Goal: Information Seeking & Learning: Learn about a topic

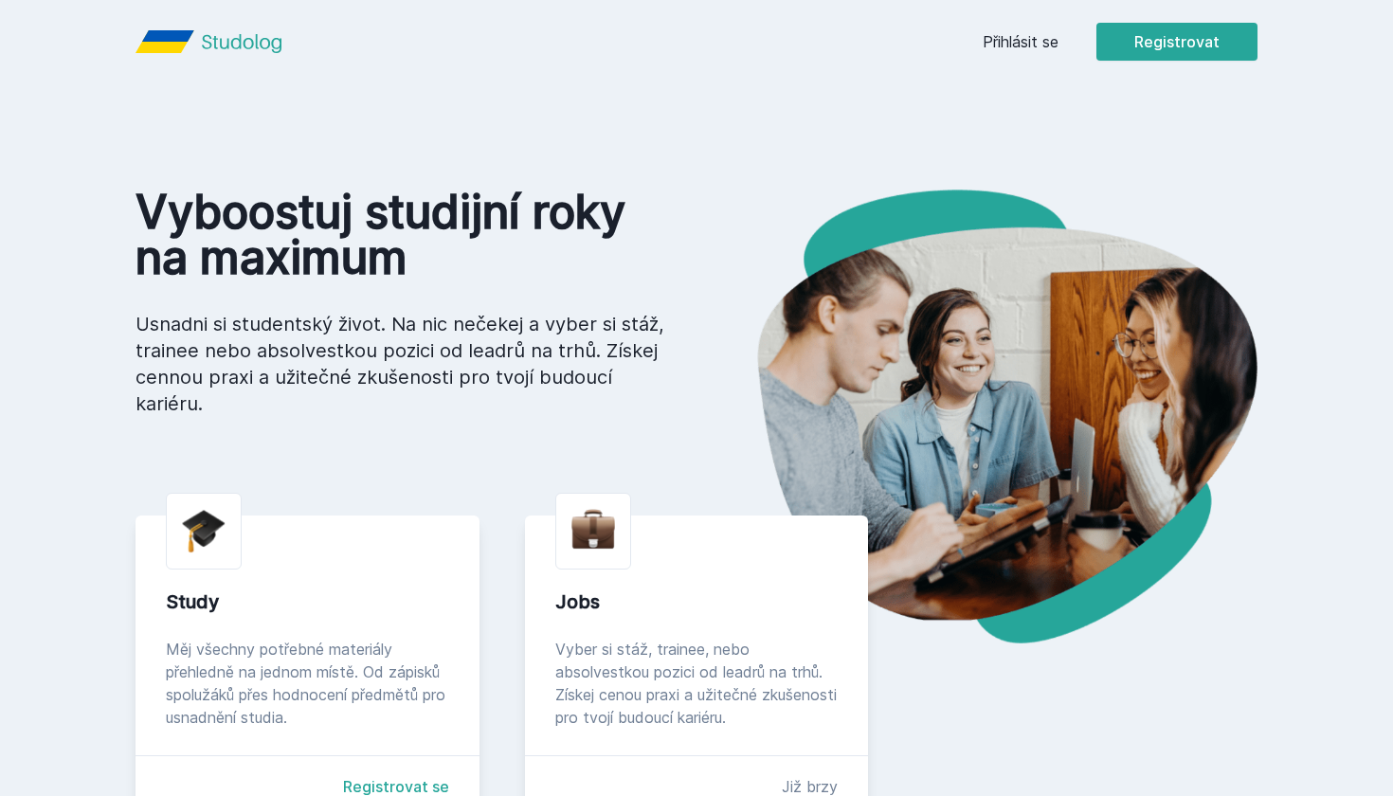
click at [1022, 58] on div "Přihlásit se Registrovat" at bounding box center [1119, 42] width 275 height 38
click at [1017, 47] on link "Přihlásit se" at bounding box center [1020, 41] width 76 height 23
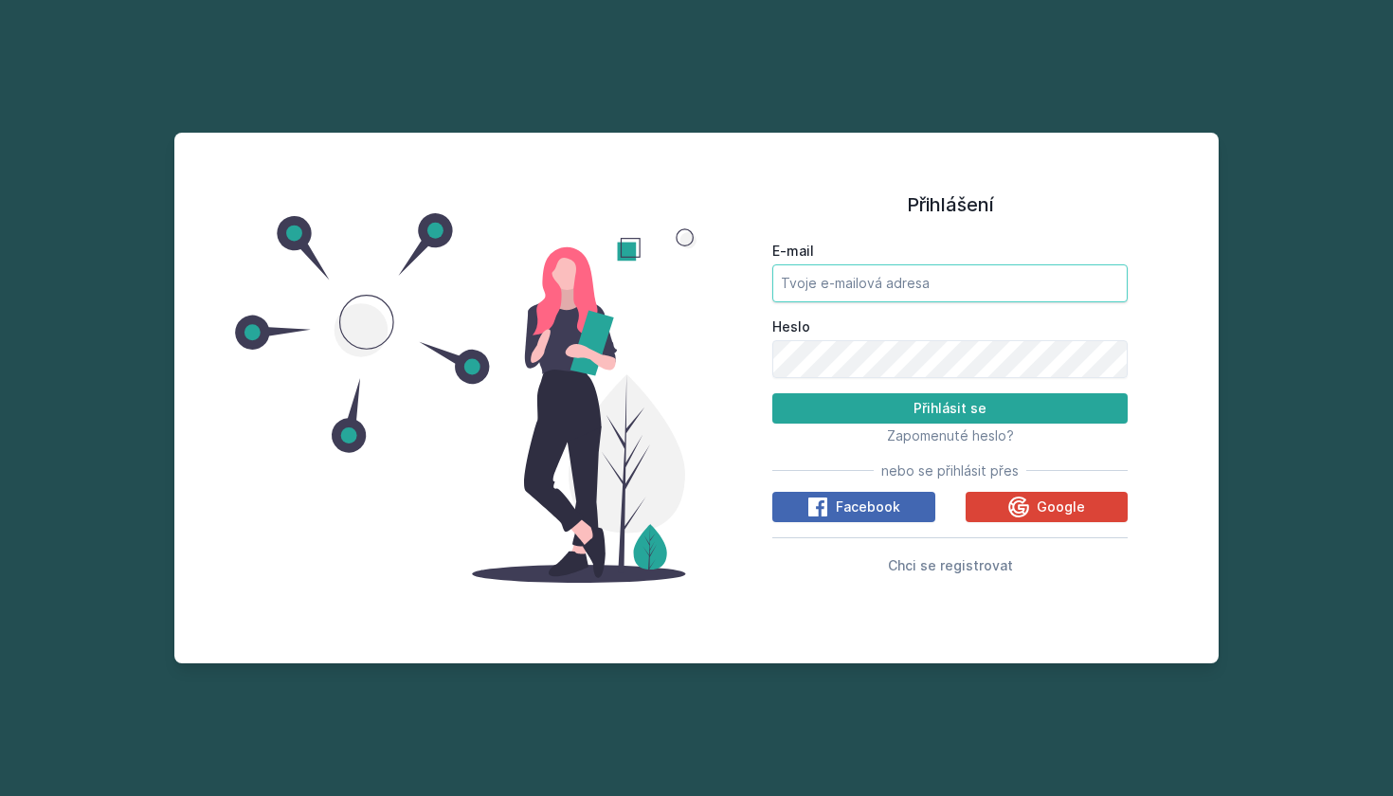
type input "[EMAIL_ADDRESS][DOMAIN_NAME]"
click at [949, 407] on button "Přihlásit se" at bounding box center [949, 408] width 355 height 30
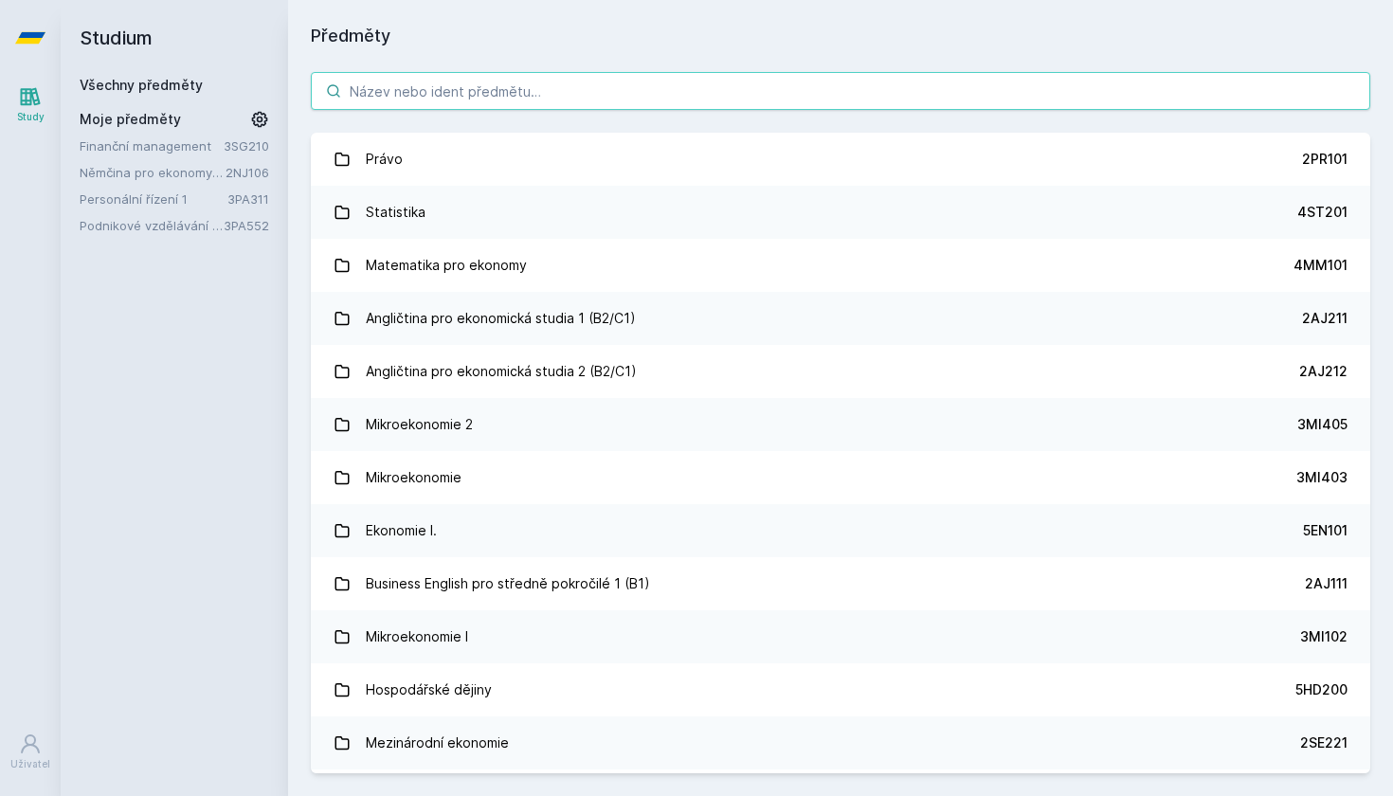
click at [707, 105] on input "search" at bounding box center [840, 91] width 1059 height 38
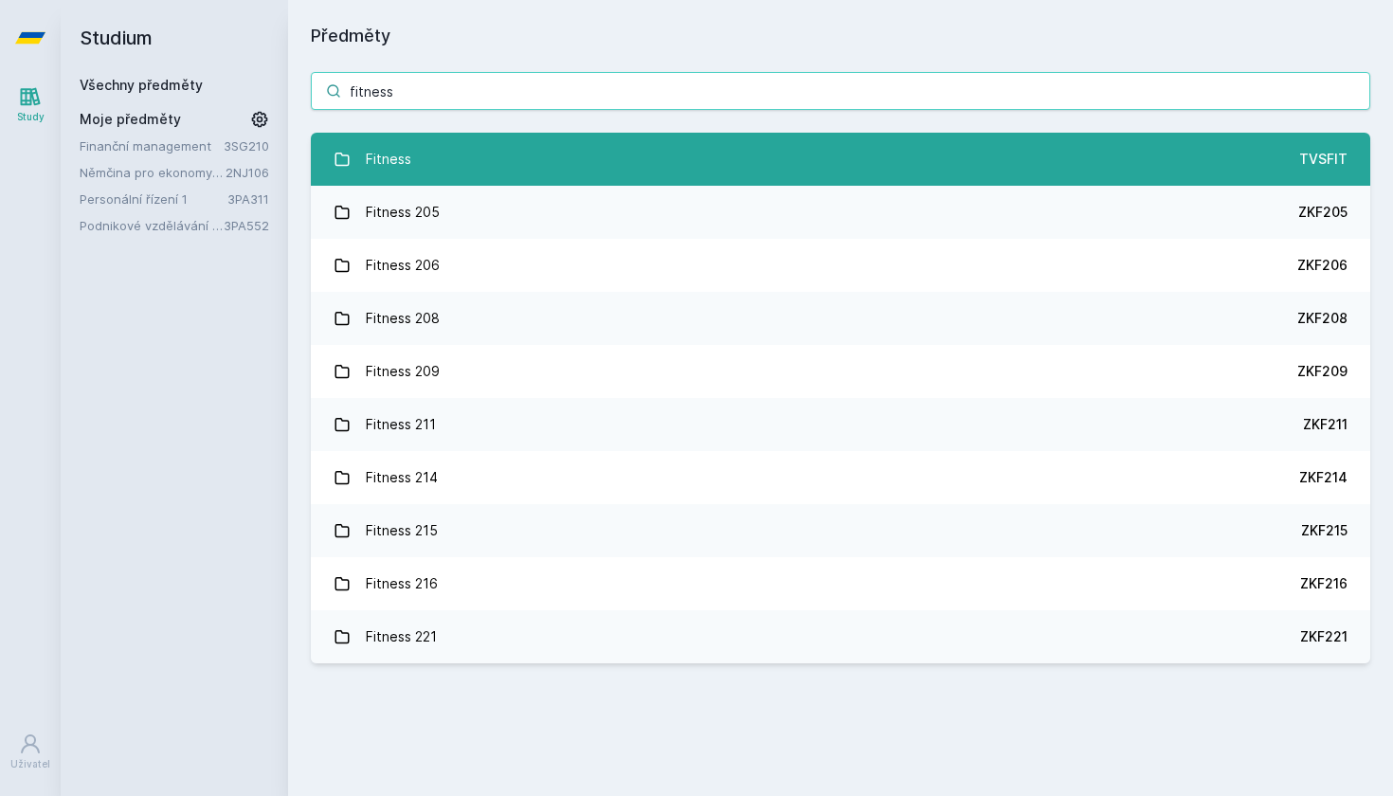
type input "fitness"
click at [763, 173] on link "Fitness TVSFIT" at bounding box center [840, 159] width 1059 height 53
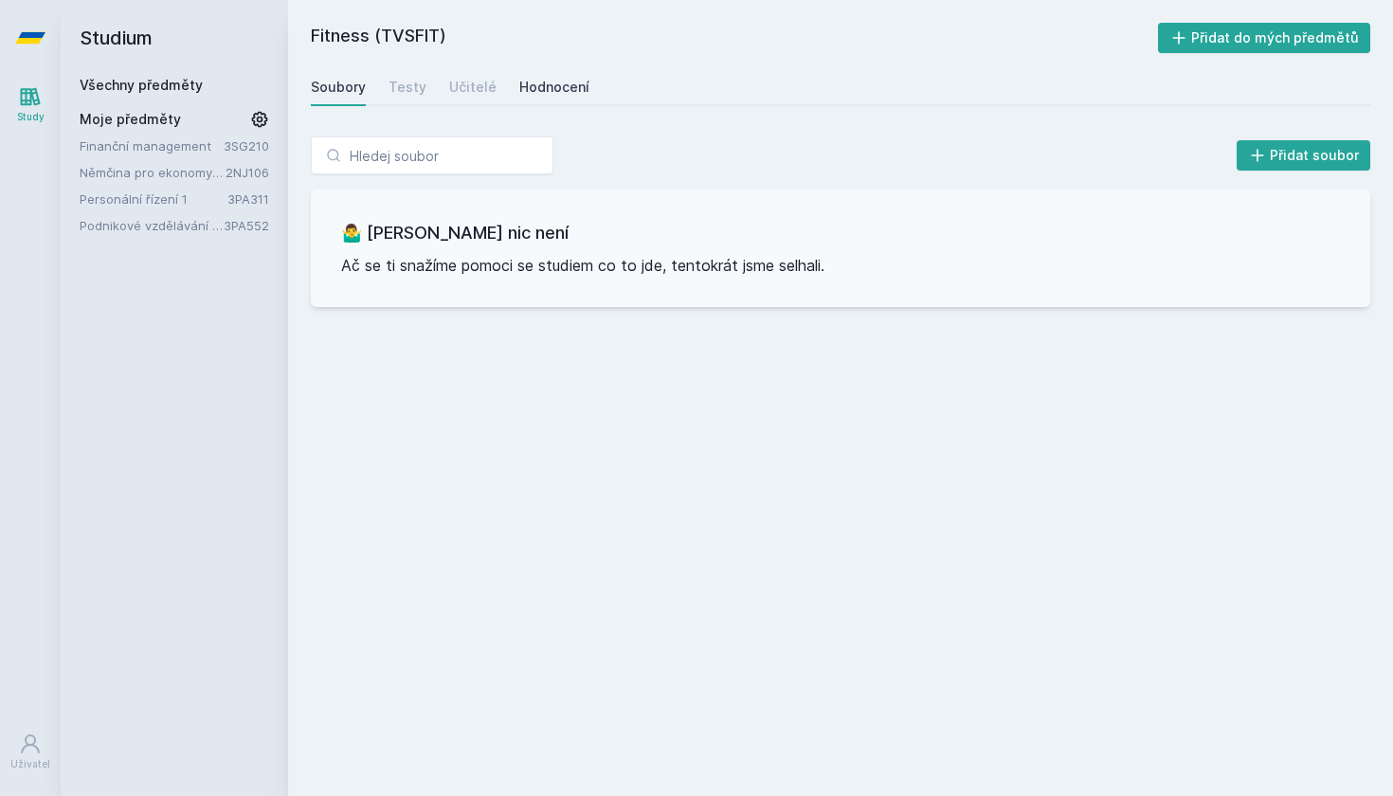
click at [556, 84] on div "Hodnocení" at bounding box center [554, 87] width 70 height 19
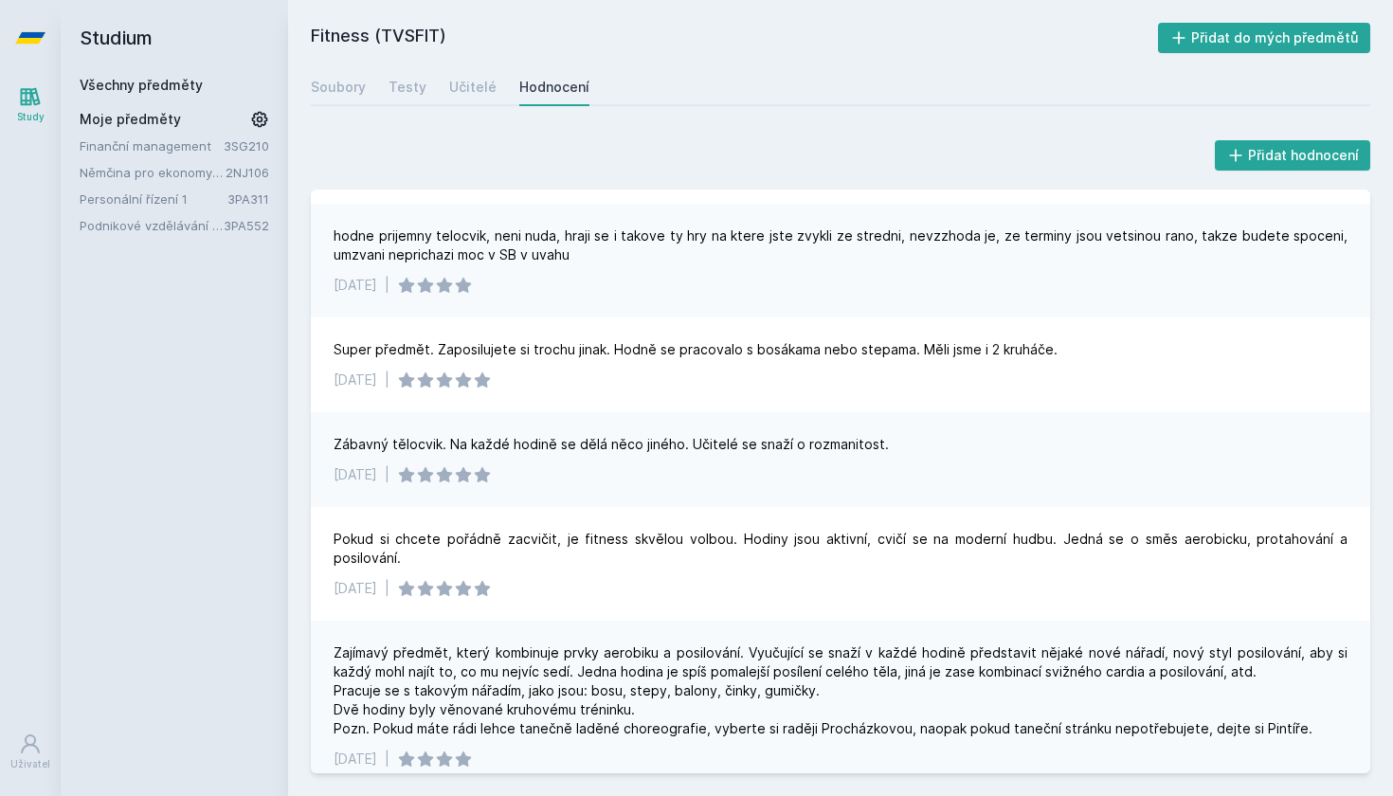
scroll to position [99, 0]
drag, startPoint x: 350, startPoint y: 253, endPoint x: 565, endPoint y: 253, distance: 215.0
click at [567, 253] on div "hodne prijemny telocvik, neni nuda, hraji se i takove ty hry na ktere jste zvyk…" at bounding box center [840, 246] width 1014 height 38
drag, startPoint x: 340, startPoint y: 350, endPoint x: 439, endPoint y: 350, distance: 98.5
click at [439, 350] on div "Super předmět. Zaposilujete si trochu jinak. Hodně se pracovalo s bosákama nebo…" at bounding box center [695, 350] width 724 height 19
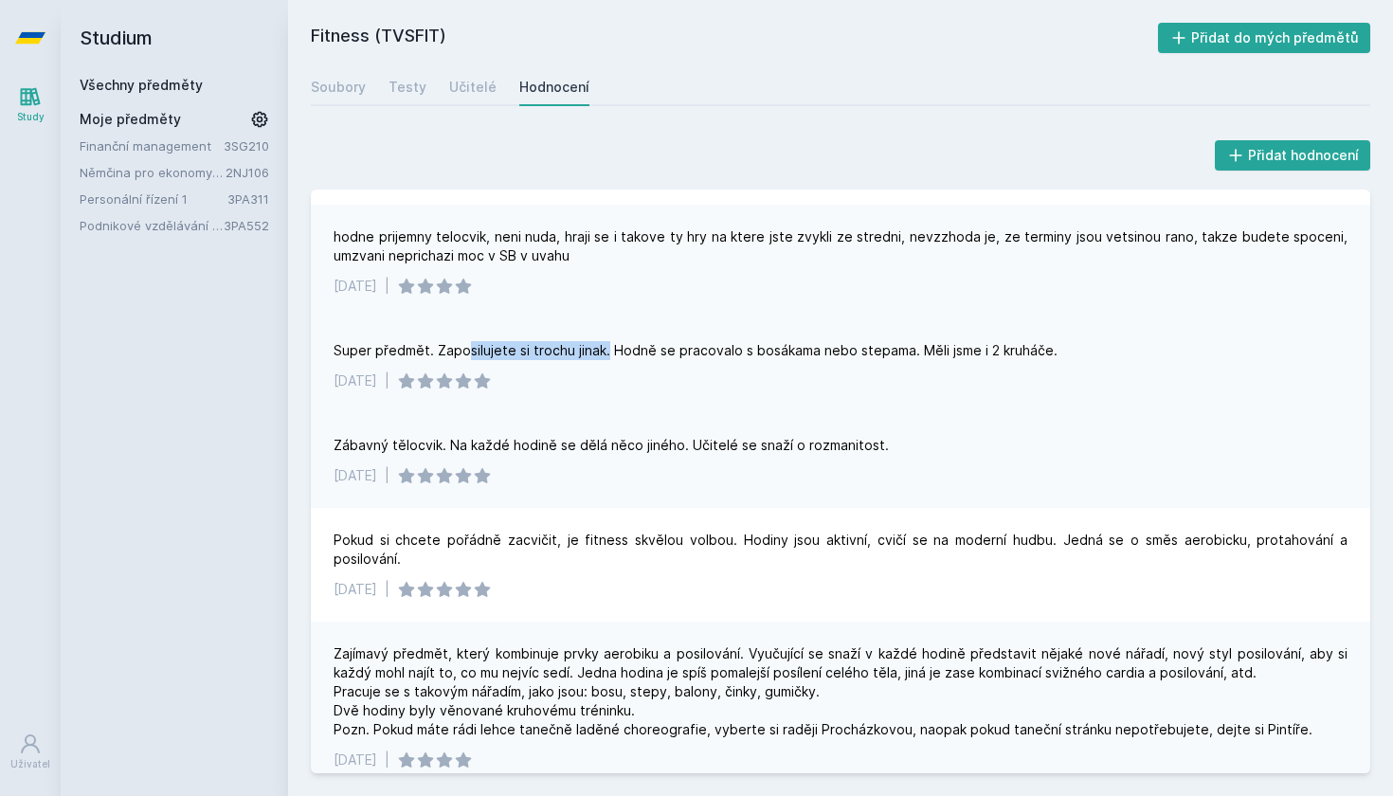
drag, startPoint x: 465, startPoint y: 350, endPoint x: 603, endPoint y: 357, distance: 138.5
click at [603, 357] on div "Super předmět. Zaposilujete si trochu jinak. Hodně se pracovalo s bosákama nebo…" at bounding box center [695, 350] width 724 height 19
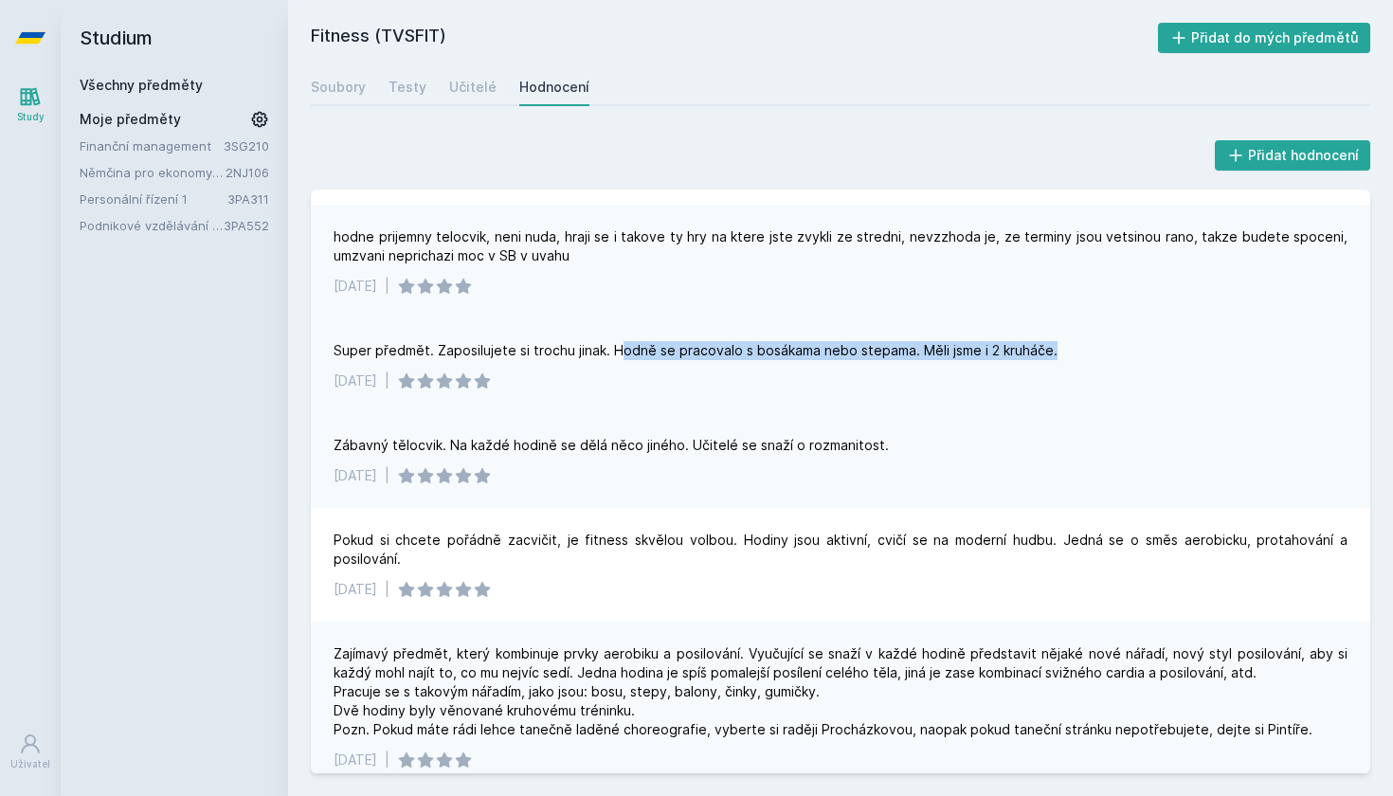
drag, startPoint x: 620, startPoint y: 353, endPoint x: 905, endPoint y: 358, distance: 285.2
click at [905, 358] on div "Super předmět. Zaposilujete si trochu jinak. Hodně se pracovalo s bosákama nebo…" at bounding box center [695, 350] width 724 height 19
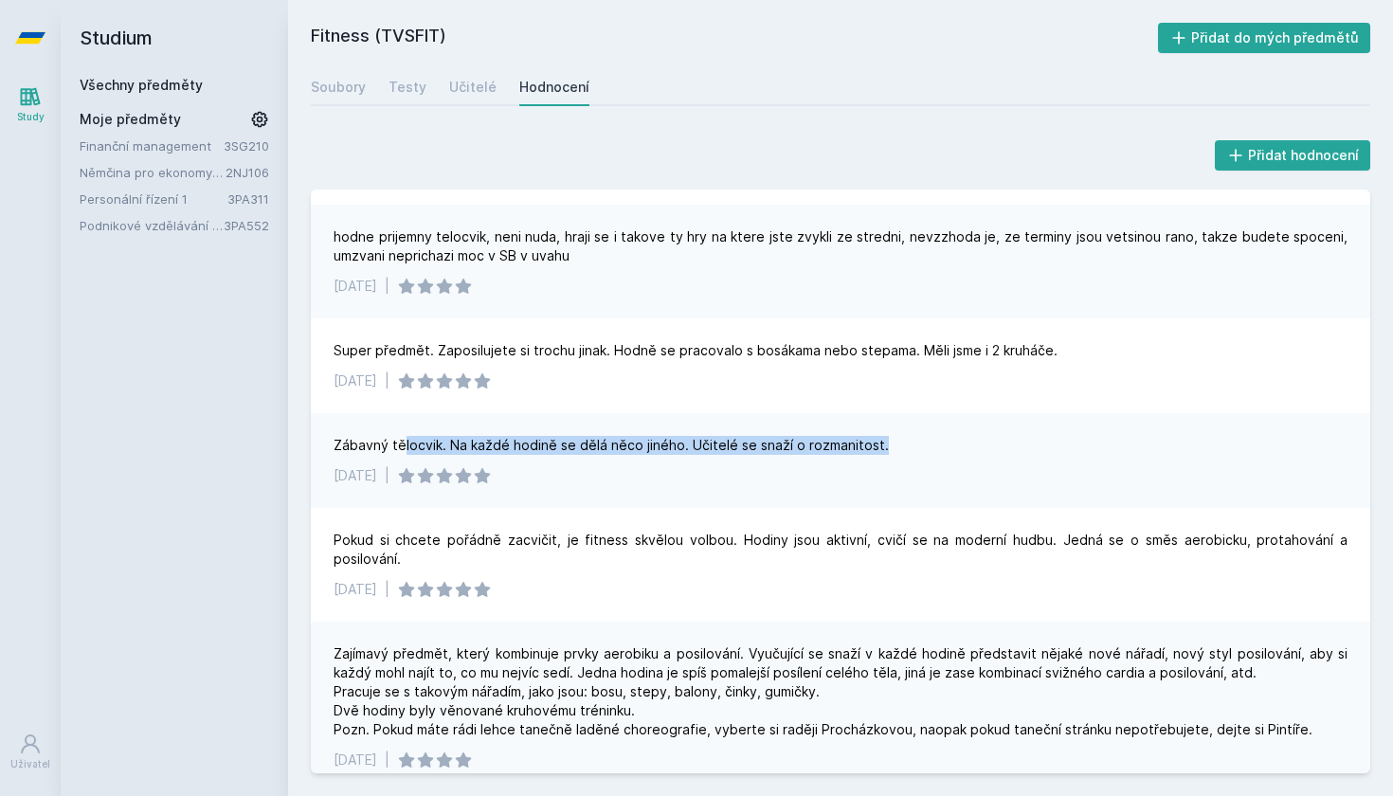
drag, startPoint x: 401, startPoint y: 443, endPoint x: 670, endPoint y: 452, distance: 269.2
click at [675, 453] on div "Zábavný tělocvik. Na každé hodině se dělá něco jiného. Učitelé se snaží o rozma…" at bounding box center [610, 445] width 555 height 19
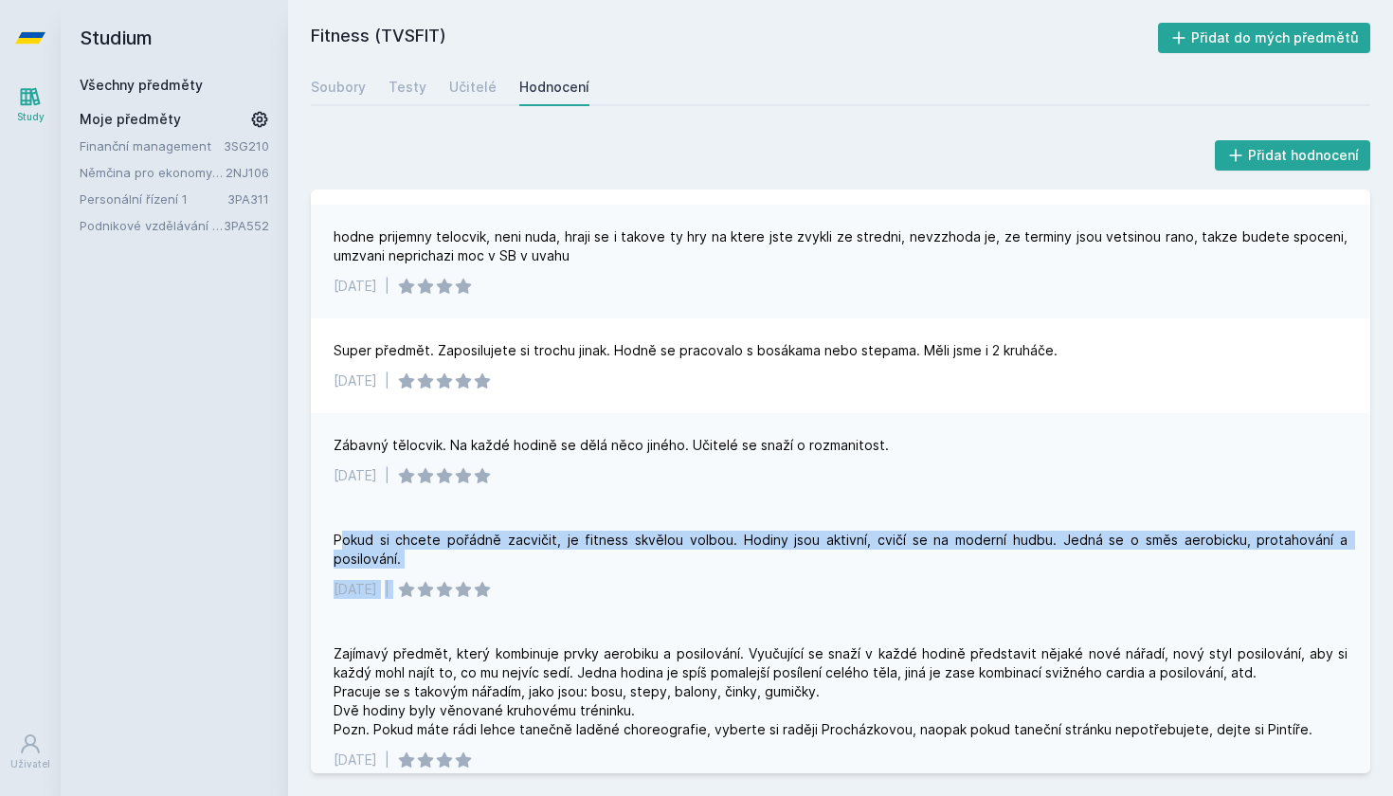
drag, startPoint x: 343, startPoint y: 543, endPoint x: 643, endPoint y: 567, distance: 301.3
click at [646, 568] on div "Pokud si chcete pořádně zacvičit, je fitness skvělou volbou. Hodiny jsou aktivn…" at bounding box center [840, 565] width 1059 height 114
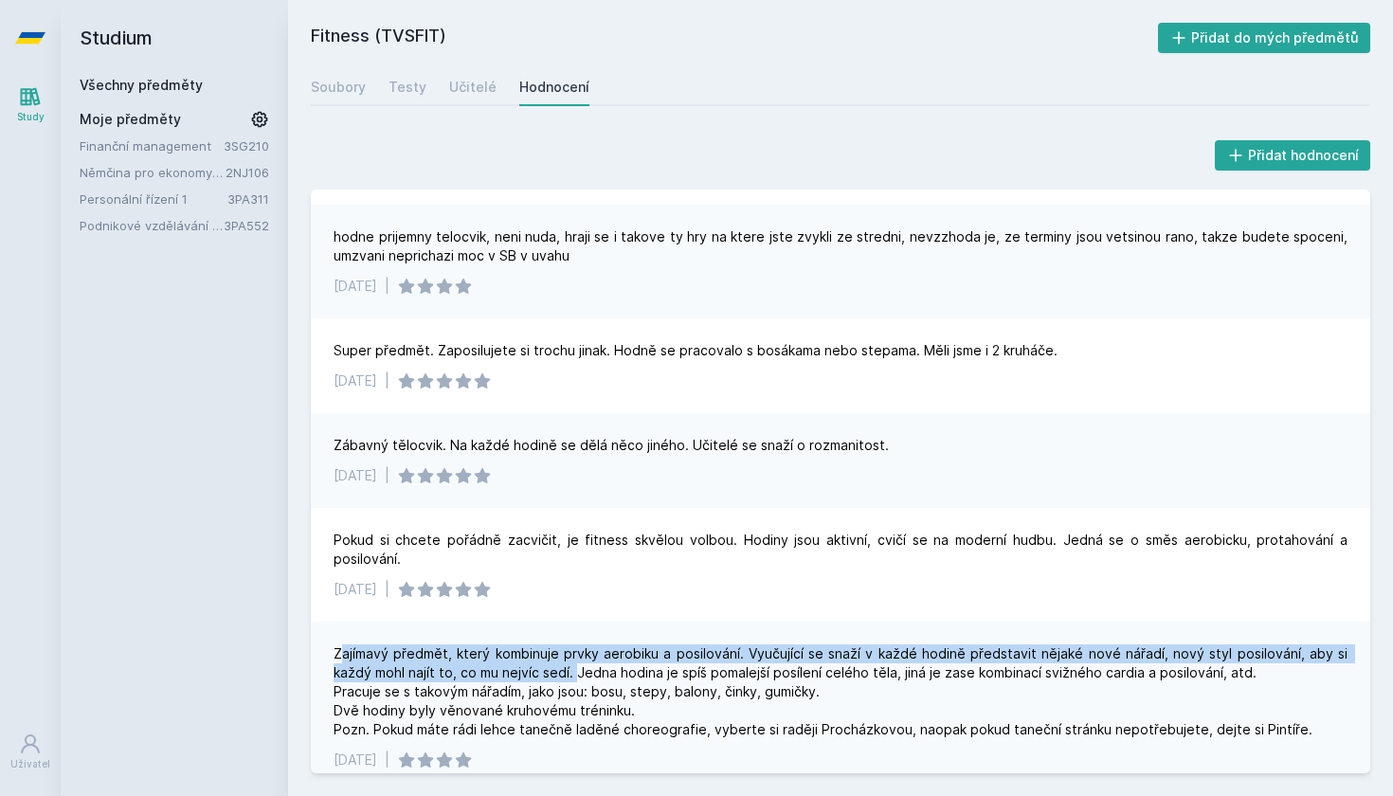
drag, startPoint x: 341, startPoint y: 640, endPoint x: 535, endPoint y: 655, distance: 194.7
click at [535, 655] on div "Zajímavý předmět, který kombinuje prvky aerobiku a posilování. Vyučující se sna…" at bounding box center [840, 691] width 1014 height 95
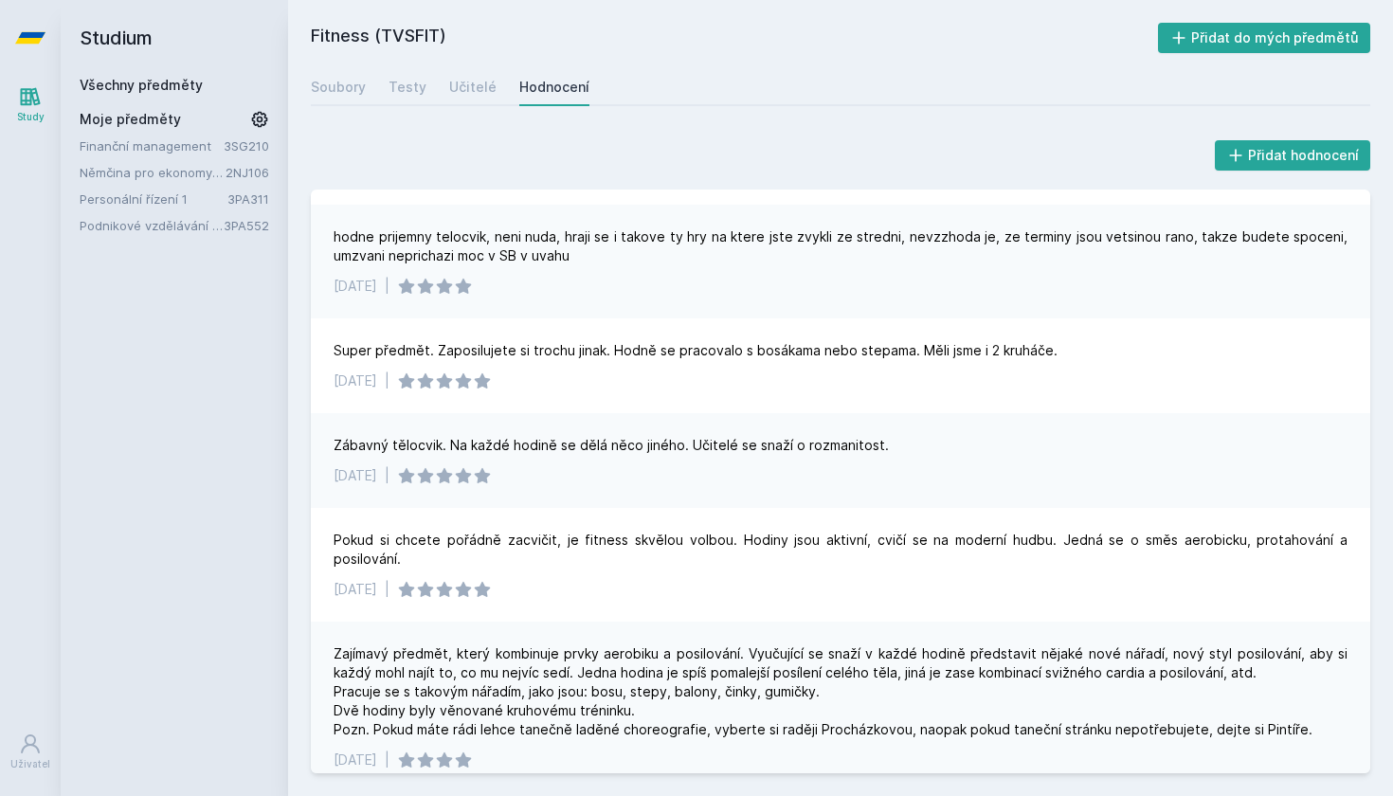
click at [563, 674] on div "Zajímavý předmět, který kombinuje prvky aerobiku a posilování. Vyučující se sna…" at bounding box center [840, 691] width 1014 height 95
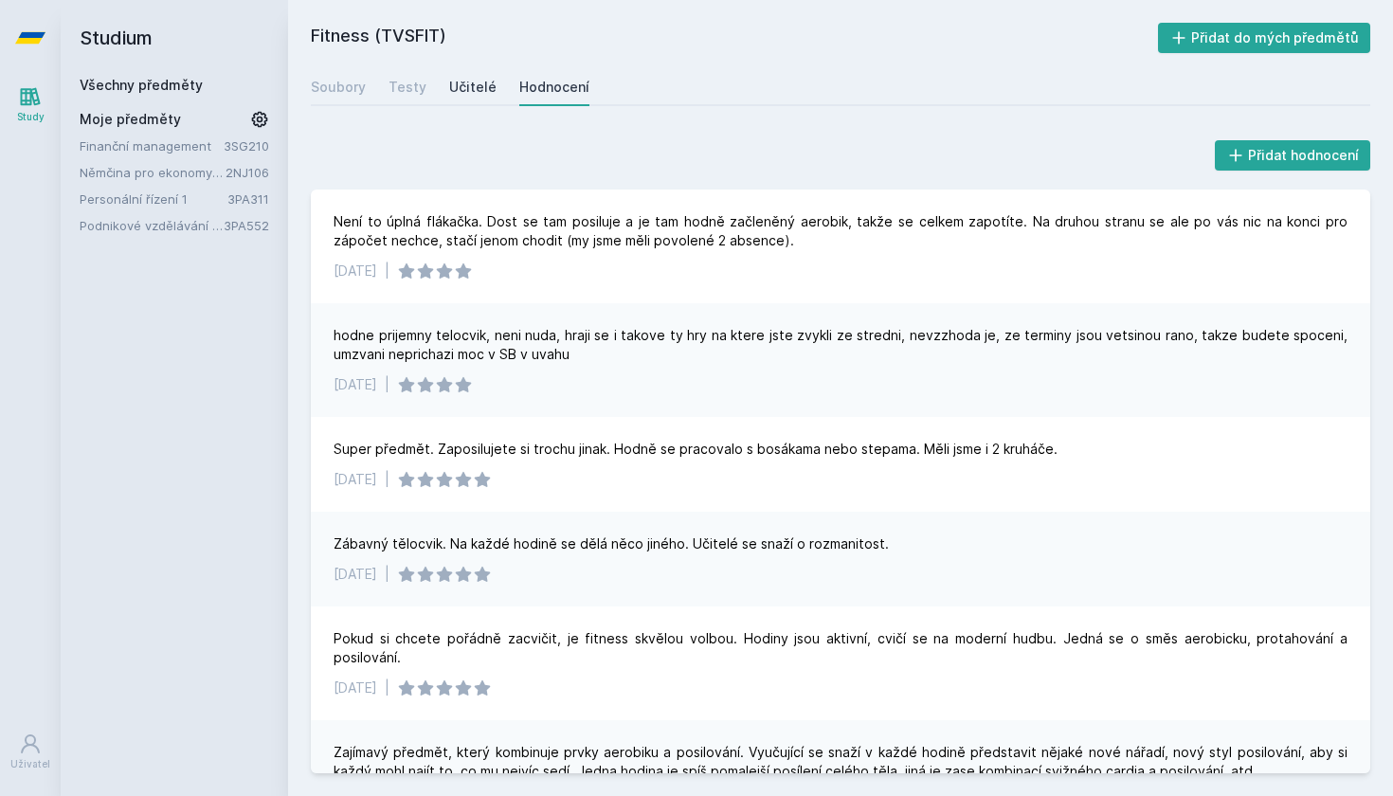
click at [452, 88] on div "Učitelé" at bounding box center [472, 87] width 47 height 19
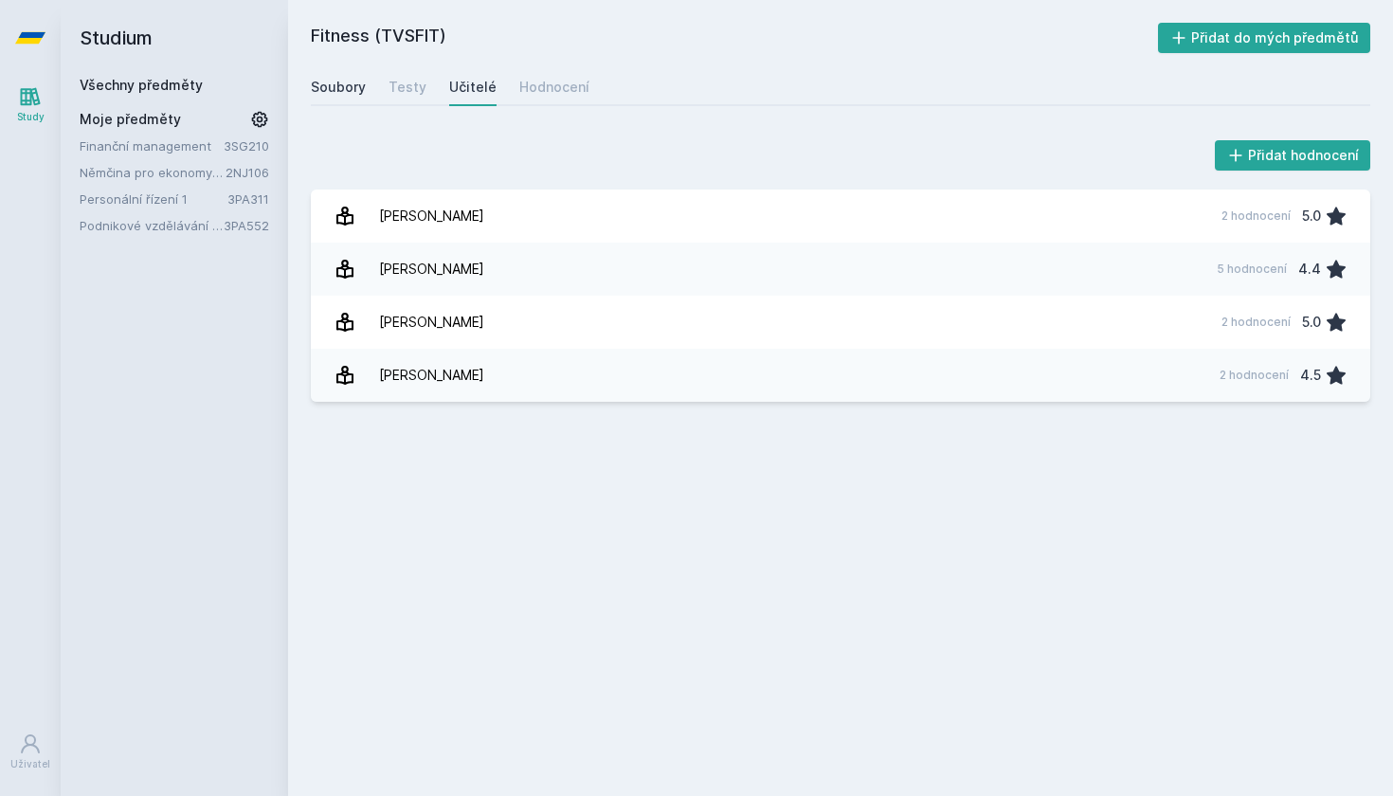
click at [335, 90] on div "Soubory" at bounding box center [338, 87] width 55 height 19
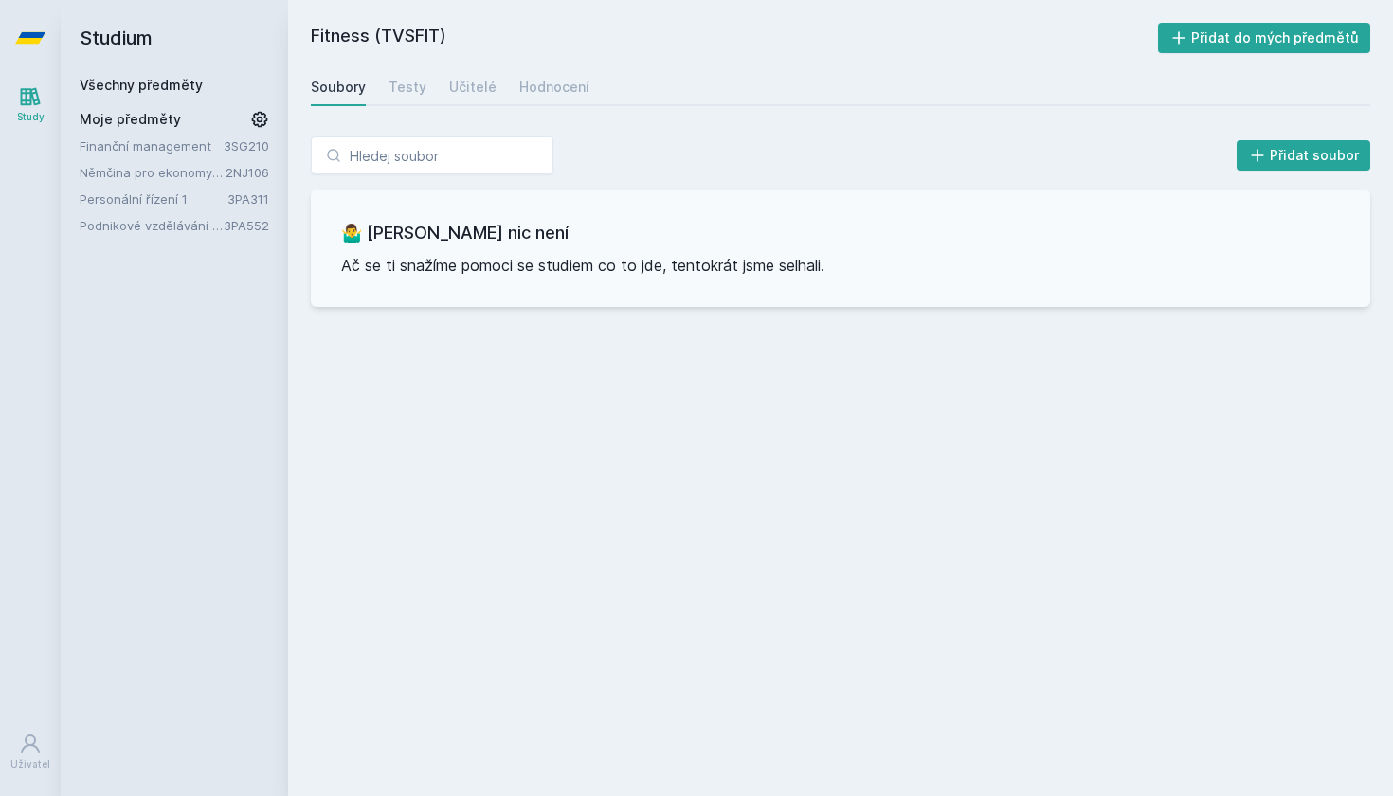
click at [360, 42] on h2 "Fitness (TVSFIT)" at bounding box center [734, 38] width 847 height 30
click at [45, 28] on link at bounding box center [30, 38] width 61 height 76
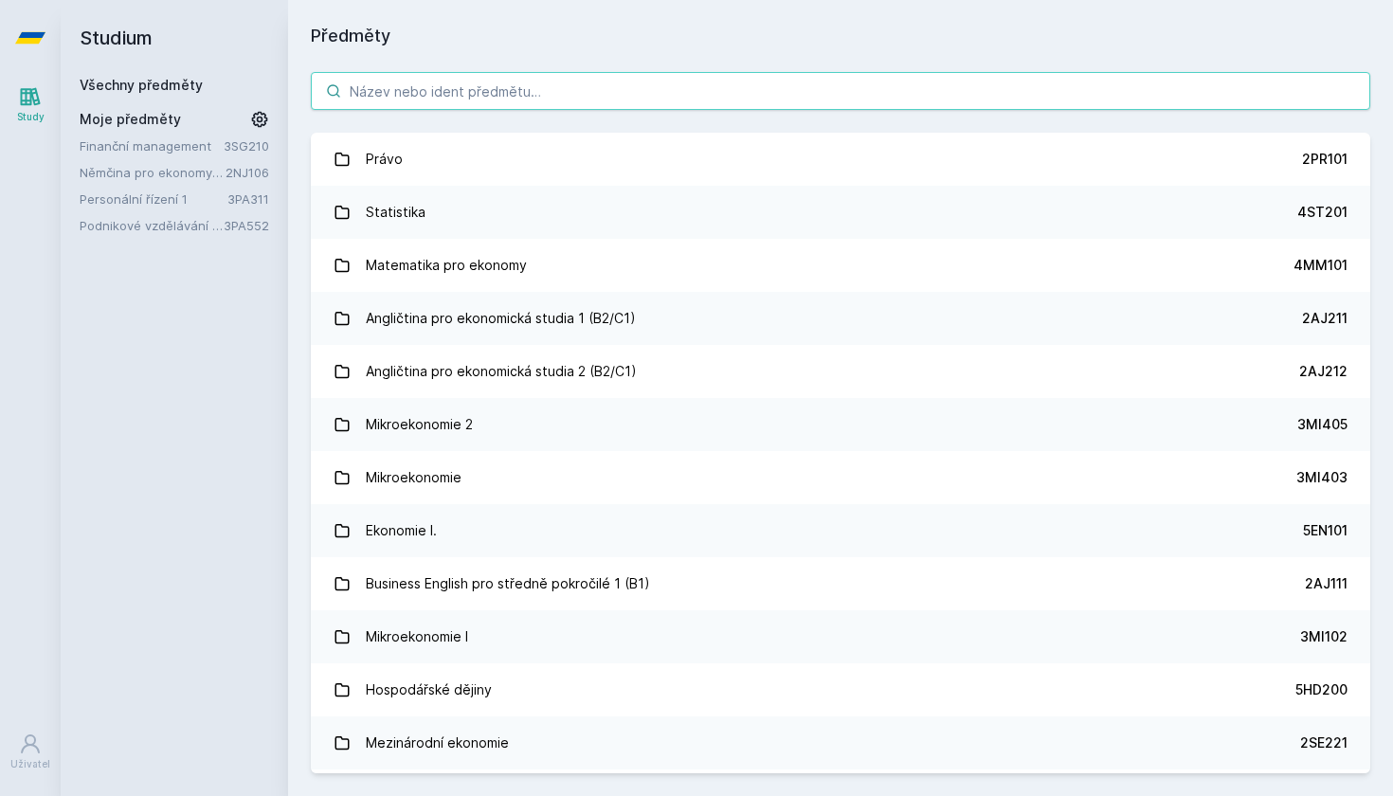
click at [406, 98] on input "search" at bounding box center [840, 91] width 1059 height 38
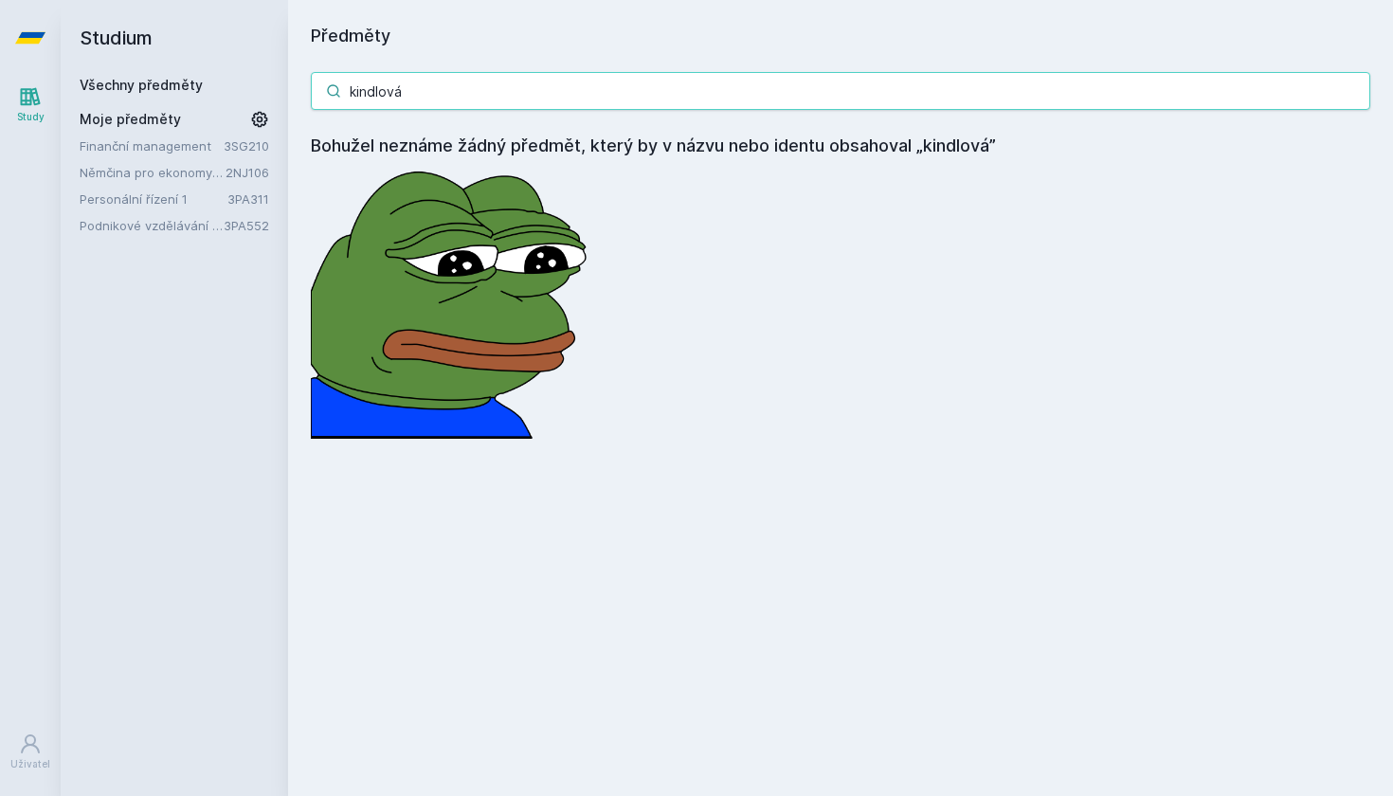
type input "kindlová"
